Goal: Information Seeking & Learning: Compare options

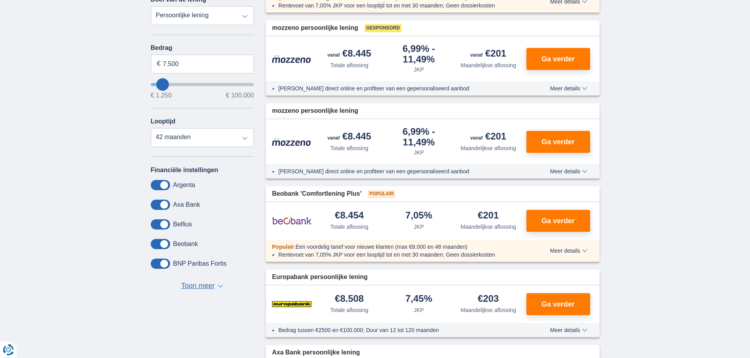
scroll to position [157, 0]
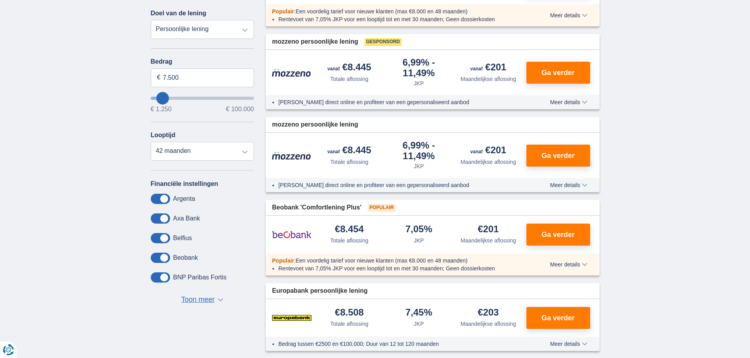
click at [181, 29] on select "Persoonlijke lening Auto Moto / fiets Mobilhome / caravan Renovatie Energie Sch…" at bounding box center [202, 29] width 103 height 19
select select "overdrafts"
click at [151, 20] on select "Persoonlijke lening Auto Moto / fiets Mobilhome / caravan Renovatie Energie Sch…" at bounding box center [202, 29] width 103 height 19
type input "2.000"
type input "2500"
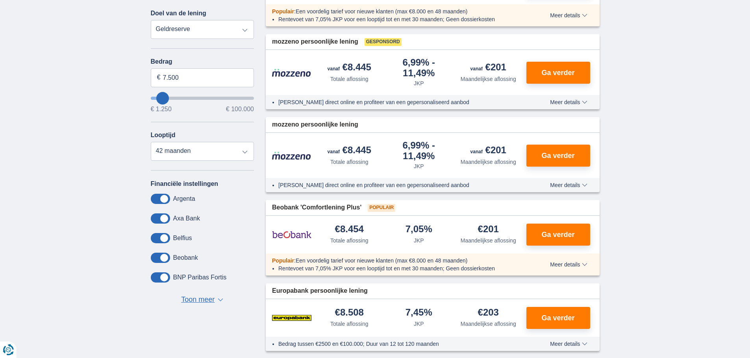
select select "24"
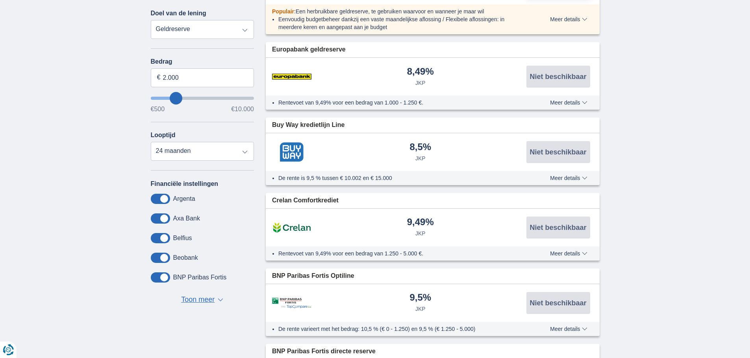
click at [210, 28] on select "Persoonlijke lening Auto Moto / fiets Mobilhome / caravan Renovatie Energie Sch…" at bounding box center [202, 29] width 103 height 19
select select "vehicleLoan"
click at [151, 20] on select "Persoonlijke lening Auto Moto / fiets Mobilhome / caravan Renovatie Energie Sch…" at bounding box center [202, 29] width 103 height 19
select select "3-4"
type input "15.000"
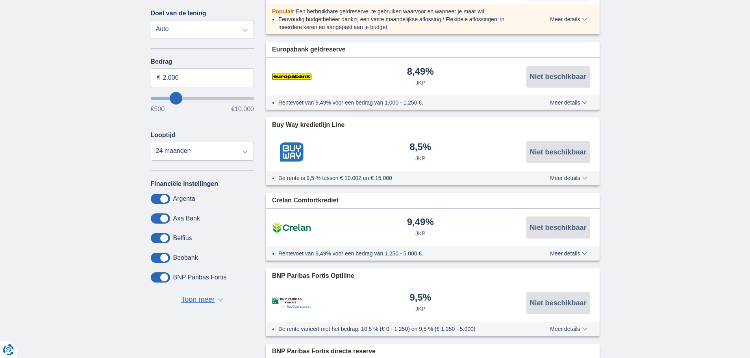
type input "15250"
select select "60"
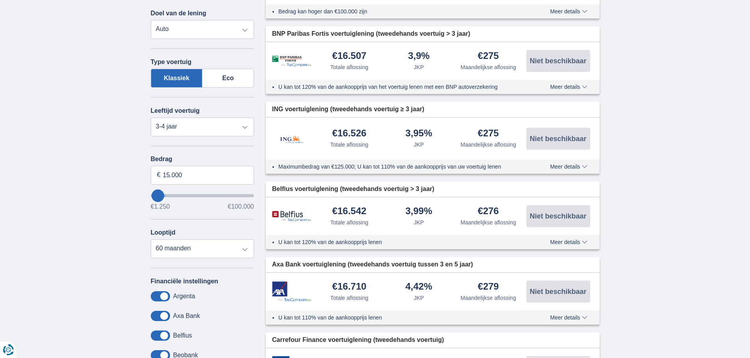
scroll to position [197, 0]
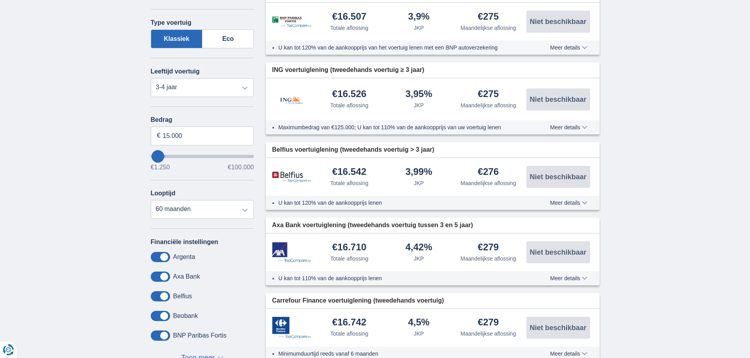
type input "20250"
type input "20.250"
select select "120"
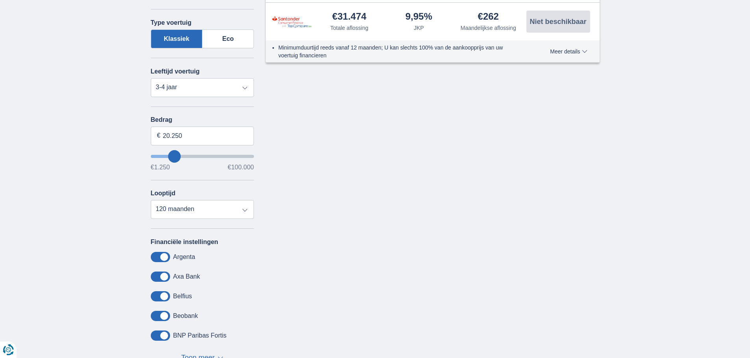
type input "21.250"
type input "26250"
type input "26.250"
click at [192, 88] on select "Nieuw 0-1 jaar 1-2 jaar 2-3 jaar 3-4 jaar 4-5 jaar 5+ jaar" at bounding box center [202, 87] width 103 height 19
click at [151, 78] on select "Nieuw 0-1 jaar 1-2 jaar 2-3 jaar 3-4 jaar 4-5 jaar 5+ jaar" at bounding box center [202, 87] width 103 height 19
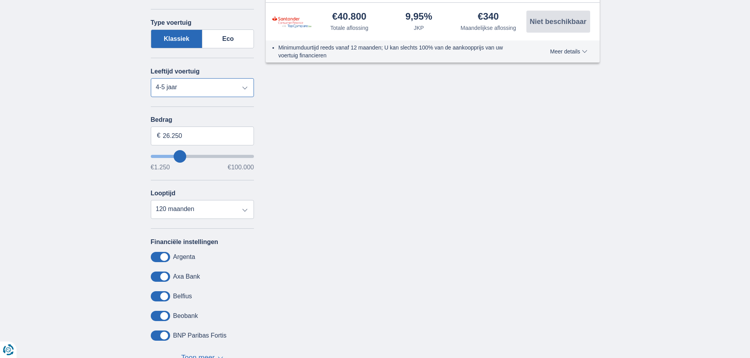
click at [192, 83] on select "Nieuw 0-1 jaar 1-2 jaar 2-3 jaar 3-4 jaar 4-5 jaar 5+ jaar" at bounding box center [202, 87] width 103 height 19
select select "5+"
click at [151, 78] on select "Nieuw 0-1 jaar 1-2 jaar 2-3 jaar 3-4 jaar 4-5 jaar 5+ jaar" at bounding box center [202, 87] width 103 height 19
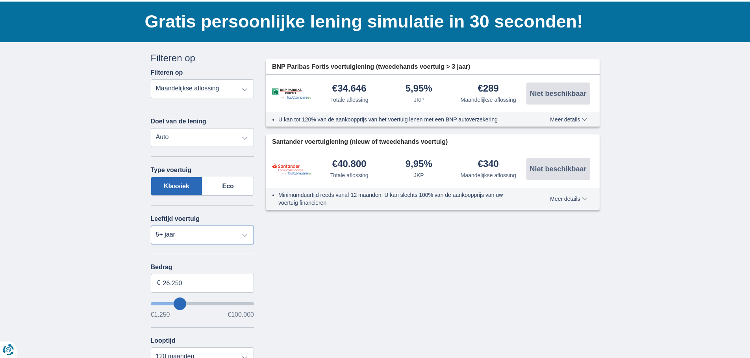
scroll to position [39, 0]
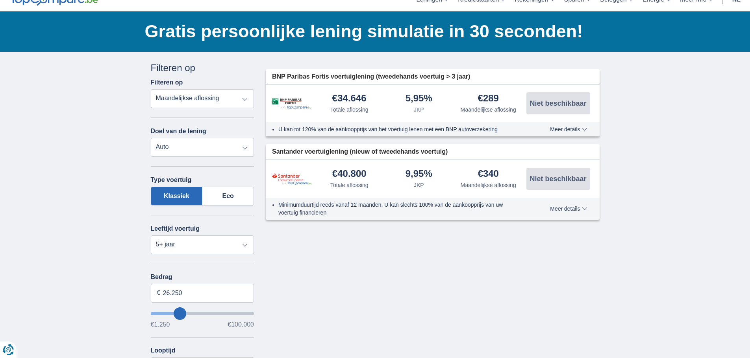
click at [245, 98] on select "Totale aflossing JKP Maandelijkse aflossing" at bounding box center [202, 98] width 103 height 19
click at [187, 148] on select "Persoonlijke lening Auto Moto / fiets Mobilhome / caravan Renovatie Energie Sch…" at bounding box center [202, 147] width 103 height 19
